Goal: Information Seeking & Learning: Learn about a topic

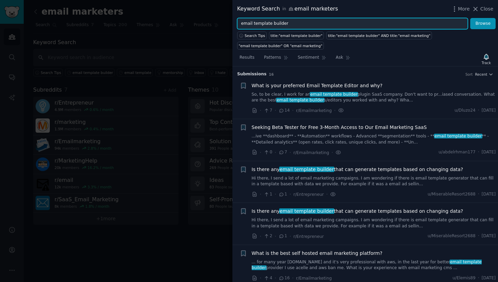
drag, startPoint x: 291, startPoint y: 19, endPoint x: 293, endPoint y: 23, distance: 4.4
click at [293, 23] on input "email template builder" at bounding box center [352, 24] width 231 height 12
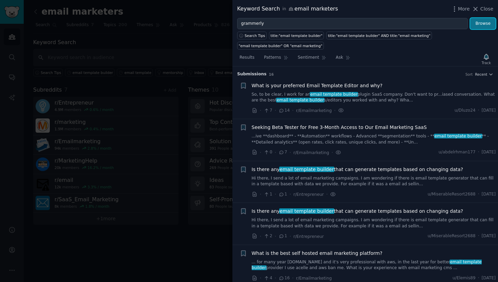
click at [485, 22] on button "Browse" at bounding box center [482, 24] width 25 height 12
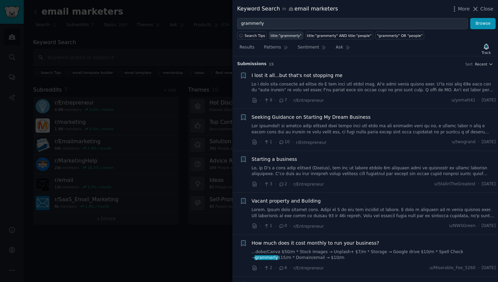
click at [278, 38] on link "title:"grammerly"" at bounding box center [286, 36] width 34 height 8
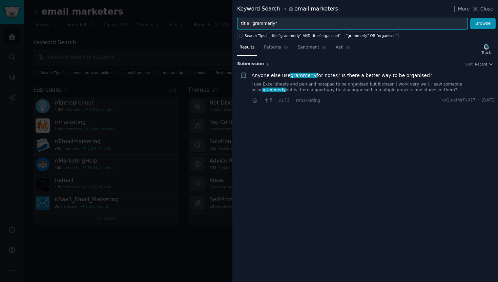
click at [286, 23] on input "title:"grammerly"" at bounding box center [352, 24] width 231 height 12
drag, startPoint x: 286, startPoint y: 23, endPoint x: 215, endPoint y: 22, distance: 71.2
click at [215, 22] on div "Keyword Search in email marketers More Close title:"grammerly" Browse Search Ti…" at bounding box center [249, 141] width 498 height 282
type input "grammerly"
click at [470, 18] on button "Browse" at bounding box center [482, 24] width 25 height 12
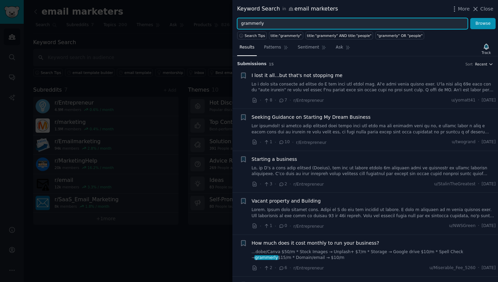
click at [478, 62] on span "Recent" at bounding box center [481, 64] width 12 height 5
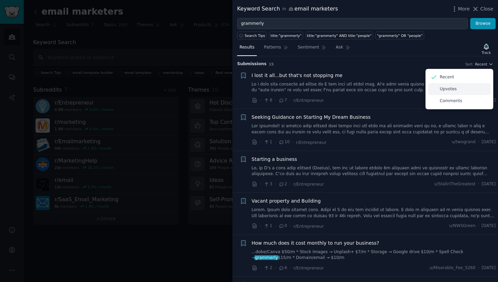
click at [463, 87] on div "Upvotes" at bounding box center [459, 89] width 63 height 12
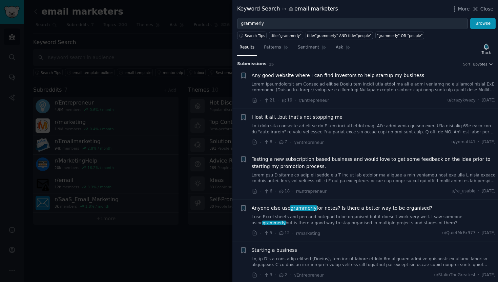
click at [97, 216] on div at bounding box center [249, 141] width 498 height 282
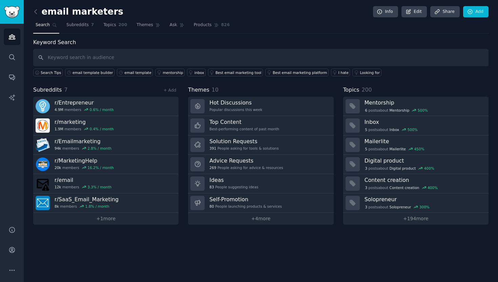
click at [98, 28] on nav "Search Subreddits 7 Topics 200 Themes Ask Products 826" at bounding box center [261, 27] width 456 height 14
click at [102, 28] on link "Topics 200" at bounding box center [115, 27] width 28 height 14
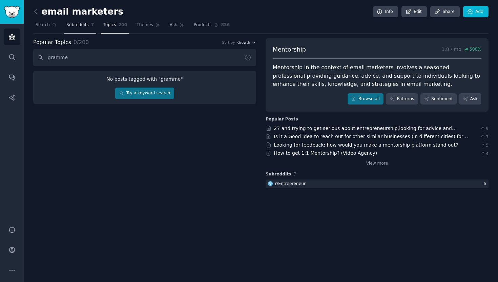
type input "gramme"
click at [74, 20] on link "Subreddits 7" at bounding box center [80, 27] width 32 height 14
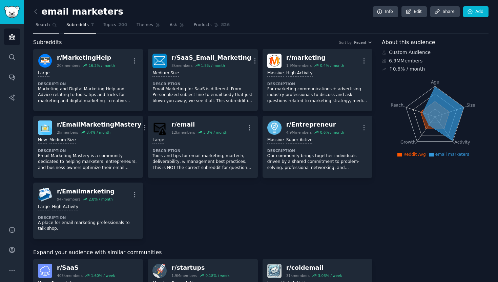
click at [58, 28] on link "Search" at bounding box center [46, 27] width 26 height 14
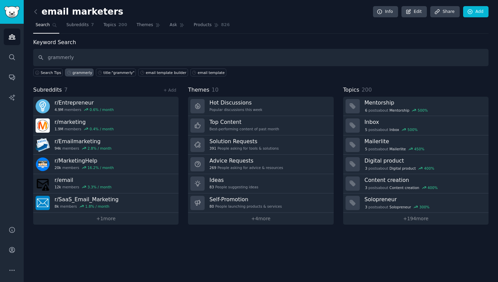
type input "grammerly"
